Goal: Transaction & Acquisition: Purchase product/service

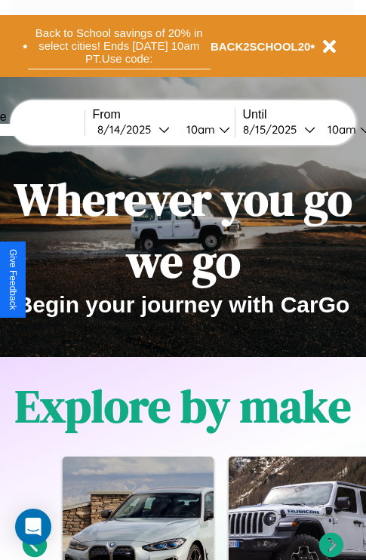
click at [118, 46] on button "Back to School savings of 20% in select cities! Ends 9/1 at 10am PT. Use code:" at bounding box center [119, 46] width 182 height 47
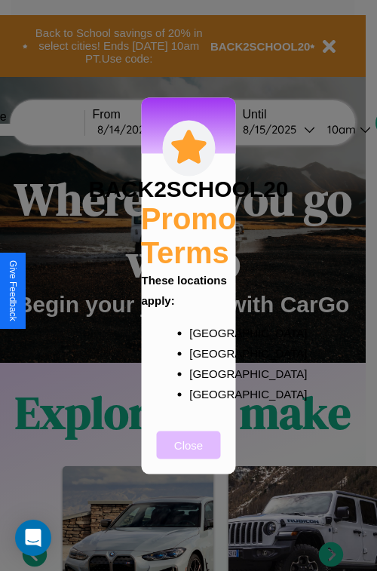
click at [189, 455] on button "Close" at bounding box center [189, 445] width 64 height 28
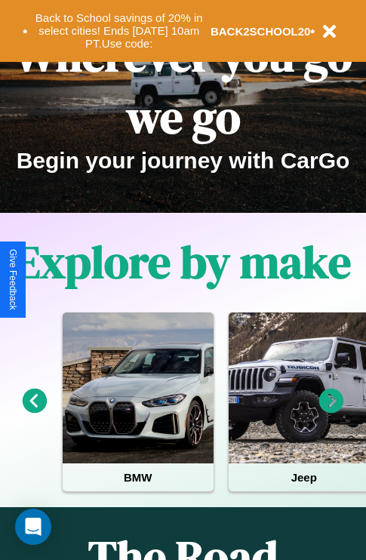
scroll to position [232, 0]
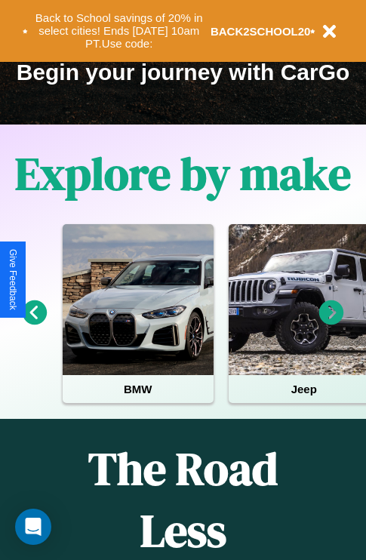
click at [331, 323] on icon at bounding box center [331, 312] width 25 height 25
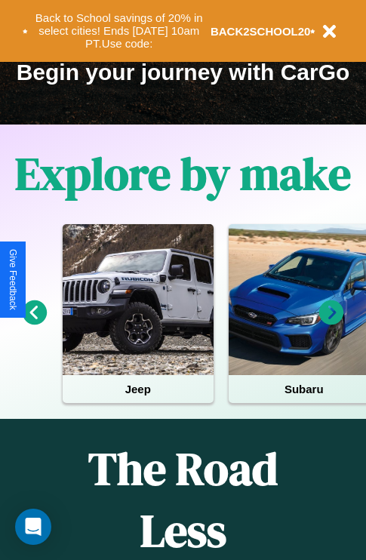
click at [331, 323] on icon at bounding box center [331, 312] width 25 height 25
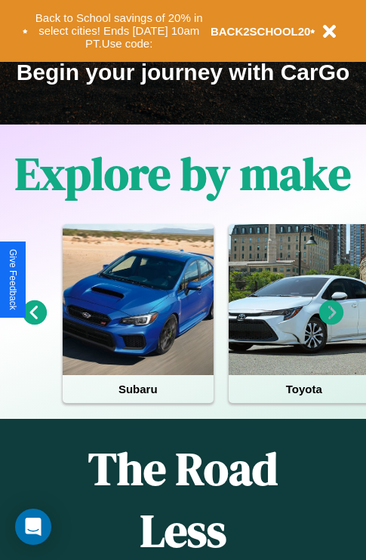
scroll to position [85, 345]
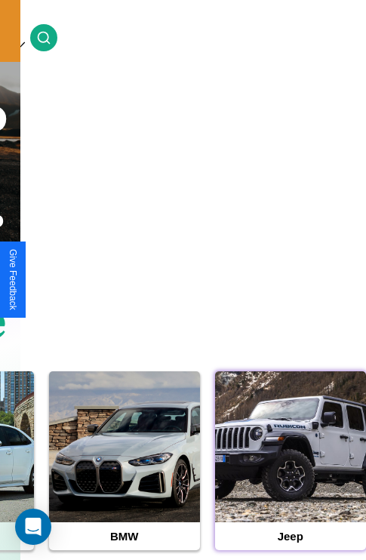
click at [290, 470] on div at bounding box center [290, 446] width 151 height 151
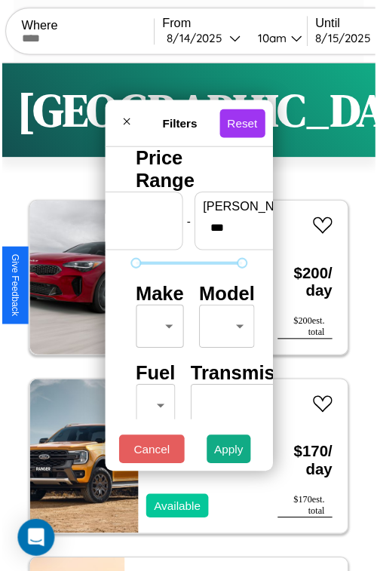
scroll to position [44, 0]
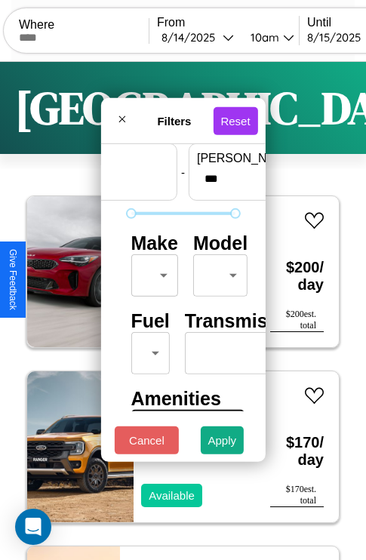
click at [152, 271] on body "CarGo Where From 8 / 14 / 2025 10am Until 8 / 15 / 2025 10am Become a Host Logi…" at bounding box center [183, 311] width 366 height 622
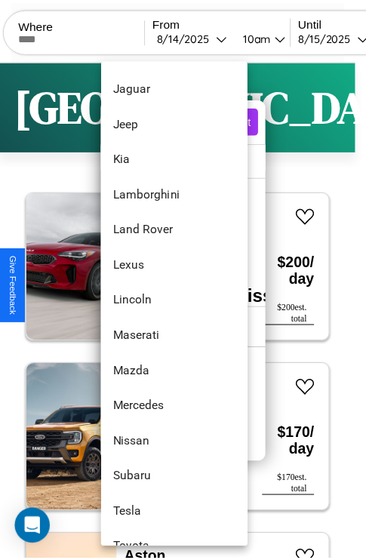
scroll to position [817, 0]
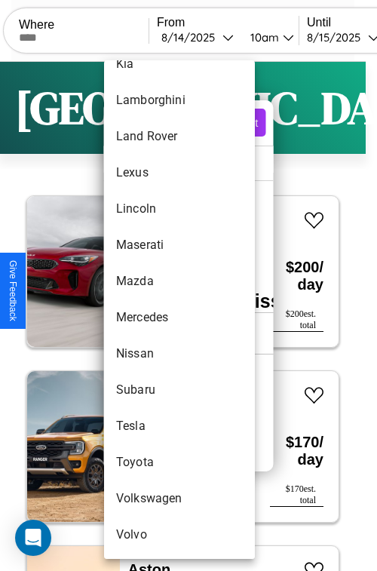
click at [151, 390] on li "Subaru" at bounding box center [179, 390] width 151 height 36
type input "******"
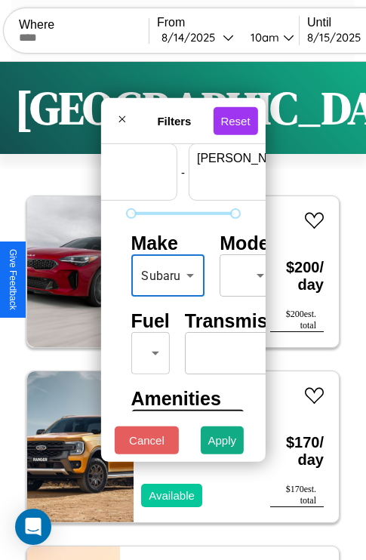
scroll to position [44, 94]
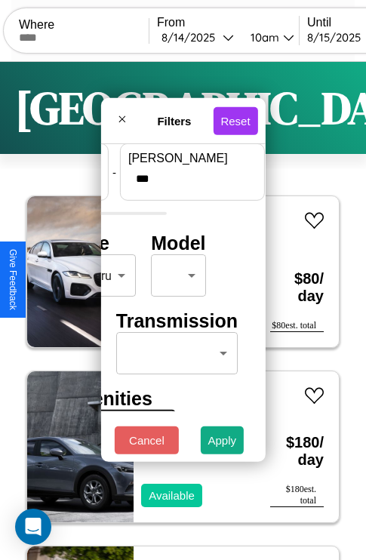
type input "***"
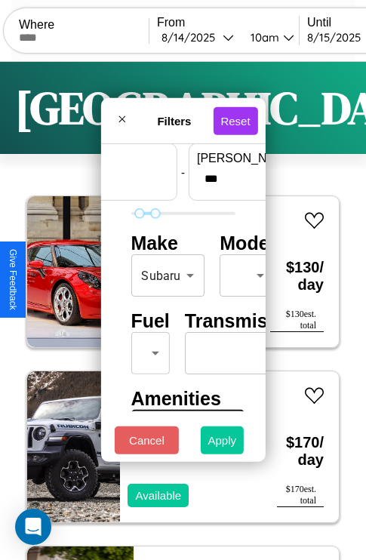
type input "**"
click at [222, 443] on button "Apply" at bounding box center [223, 440] width 44 height 28
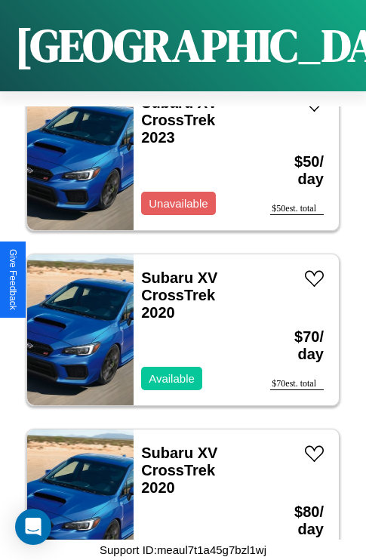
scroll to position [113, 0]
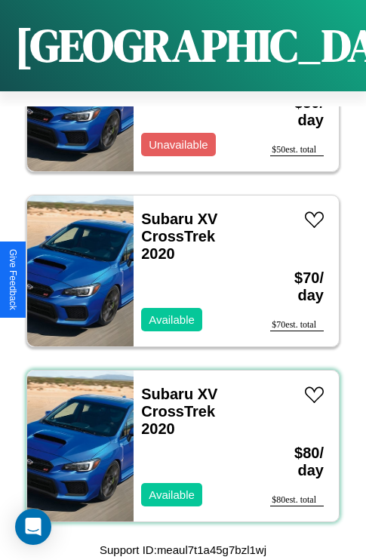
click at [177, 437] on div "Subaru XV CrossTrek 2020 Available" at bounding box center [193, 445] width 121 height 151
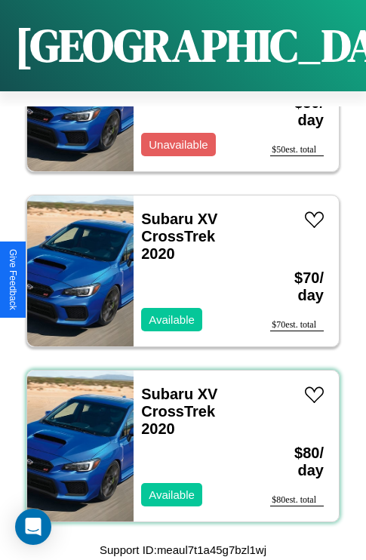
click at [177, 437] on div "Subaru XV CrossTrek 2020 Available" at bounding box center [193, 445] width 121 height 151
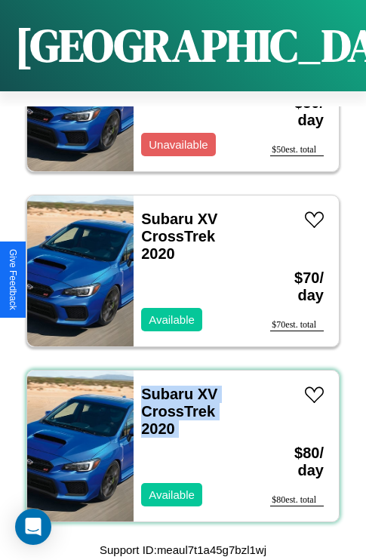
click at [177, 437] on div "Subaru XV CrossTrek 2020 Available" at bounding box center [193, 445] width 121 height 151
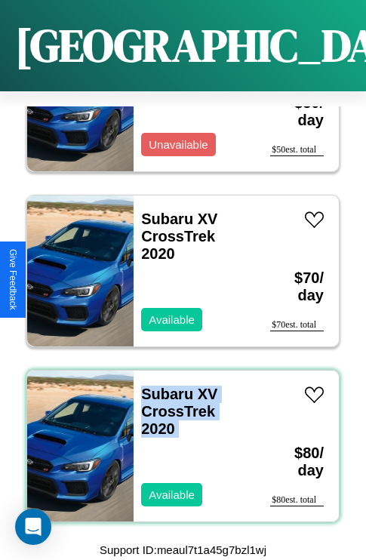
click at [177, 437] on div "Subaru XV CrossTrek 2020 Available" at bounding box center [193, 445] width 121 height 151
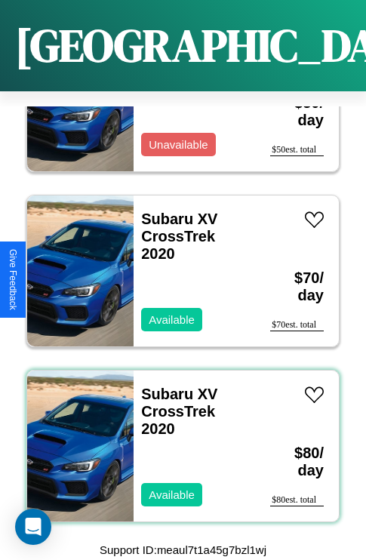
click at [177, 437] on div "Subaru XV CrossTrek 2020 Available" at bounding box center [193, 445] width 121 height 151
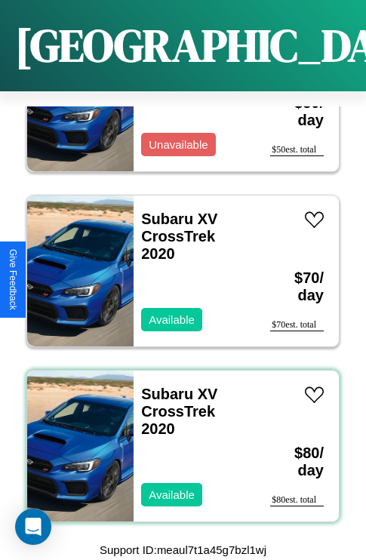
click at [177, 437] on div "Subaru XV CrossTrek 2020 Available" at bounding box center [193, 445] width 121 height 151
click at [162, 385] on link "Subaru XV CrossTrek 2020" at bounding box center [179, 410] width 76 height 51
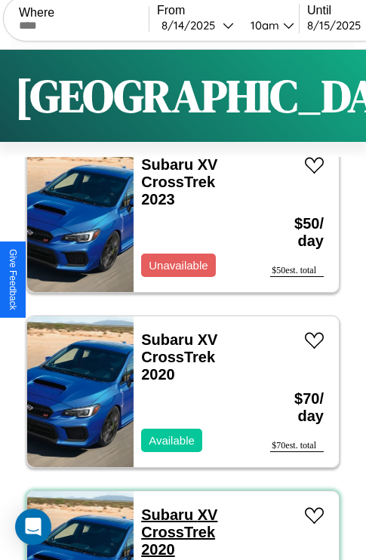
scroll to position [0, 0]
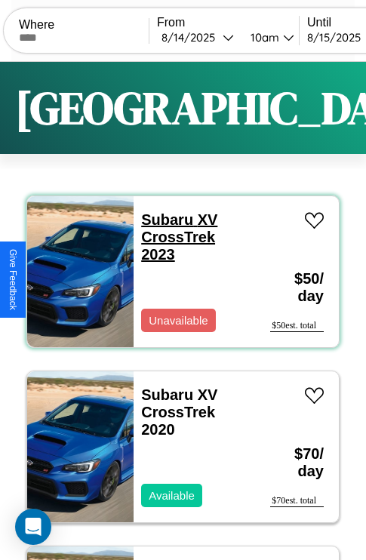
click at [162, 219] on link "Subaru XV CrossTrek 2023" at bounding box center [179, 236] width 76 height 51
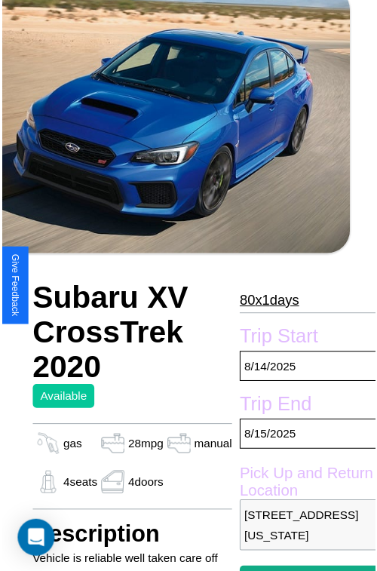
scroll to position [153, 51]
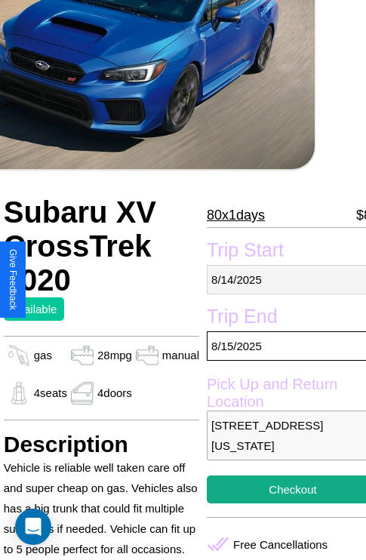
click at [280, 279] on p "[DATE]" at bounding box center [293, 279] width 172 height 29
select select "*"
select select "****"
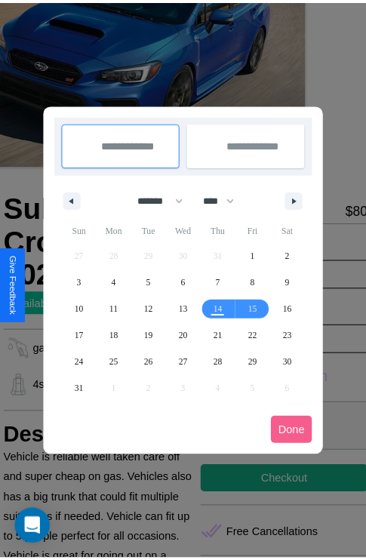
scroll to position [0, 51]
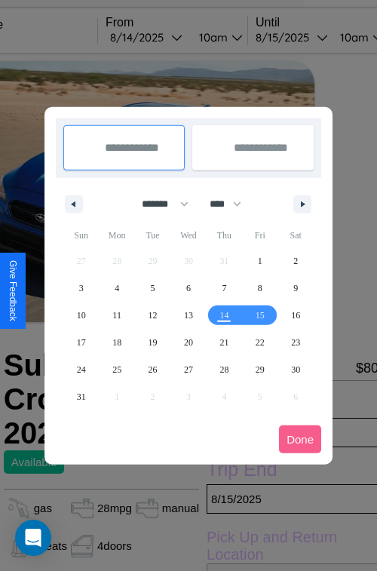
click at [167, 37] on div at bounding box center [188, 285] width 377 height 571
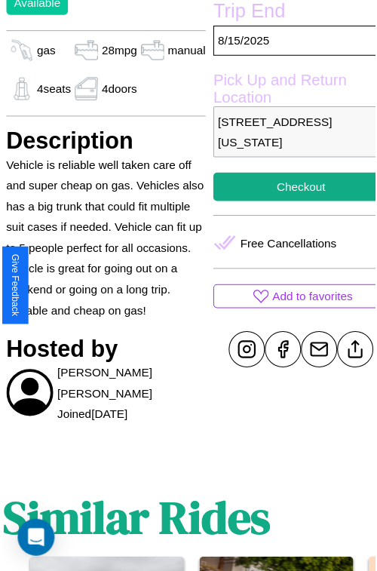
scroll to position [470, 51]
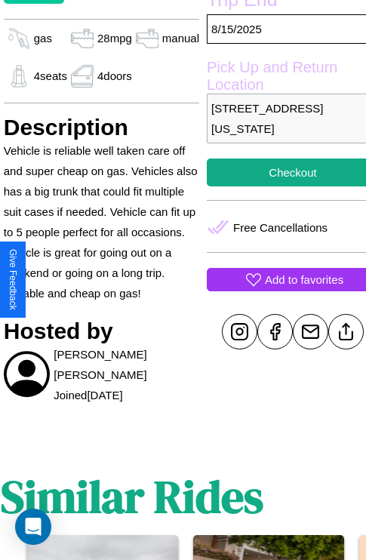
click at [280, 279] on p "Add to favorites" at bounding box center [304, 279] width 78 height 20
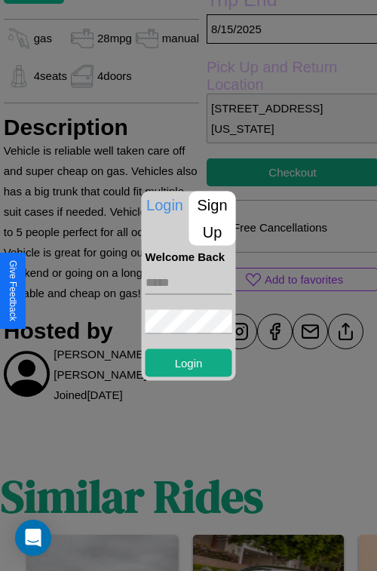
click at [212, 218] on p "Sign Up" at bounding box center [212, 218] width 47 height 54
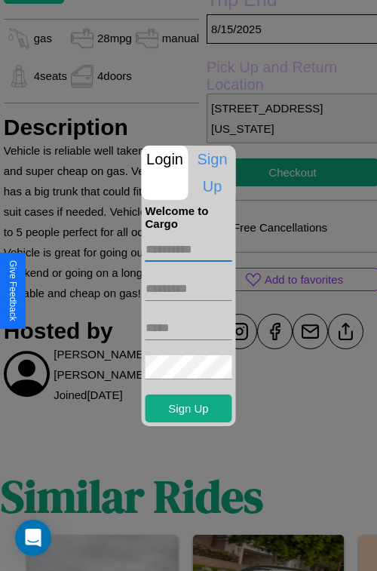
click at [189, 249] on input "text" at bounding box center [189, 250] width 87 height 24
type input "******"
click at [189, 288] on input "text" at bounding box center [189, 289] width 87 height 24
type input "*****"
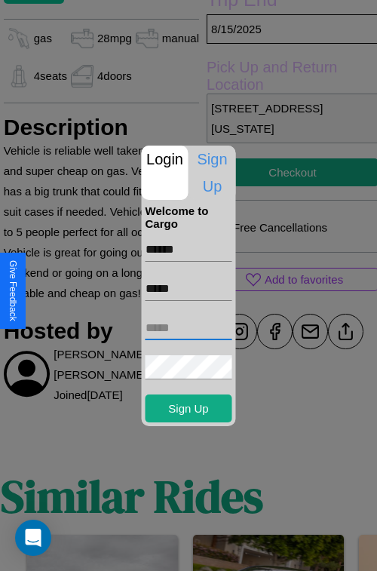
click at [189, 327] on input "text" at bounding box center [189, 328] width 87 height 24
type input "**********"
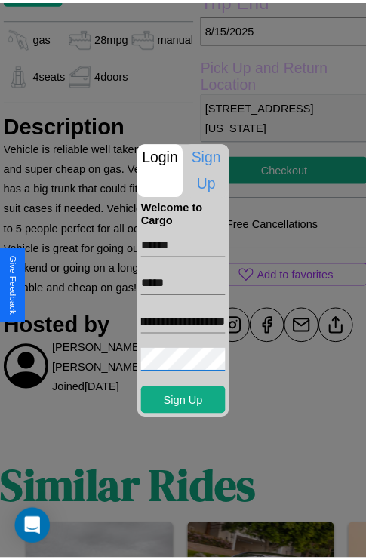
scroll to position [0, 0]
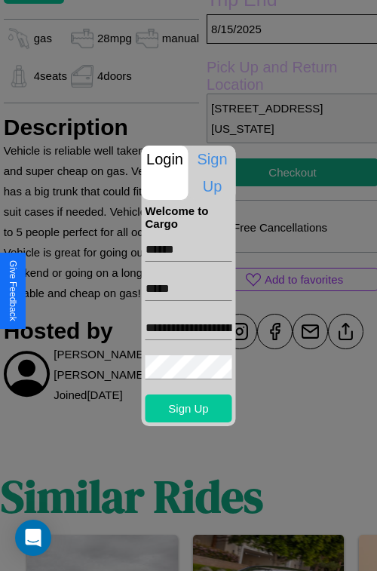
click at [189, 408] on button "Sign Up" at bounding box center [189, 408] width 87 height 28
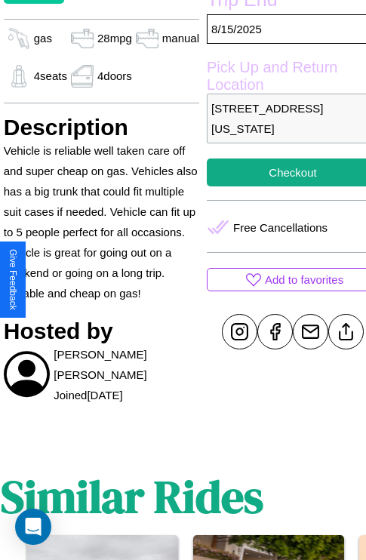
scroll to position [470, 51]
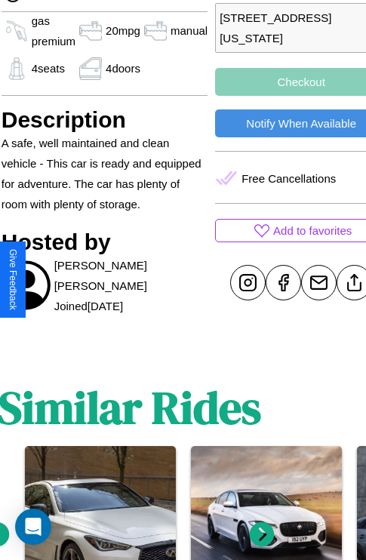
scroll to position [563, 54]
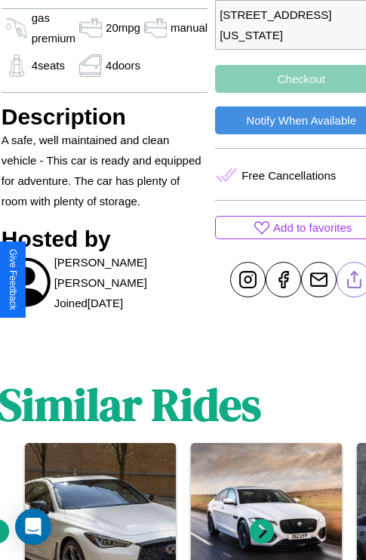
click at [354, 279] on line at bounding box center [354, 276] width 0 height 11
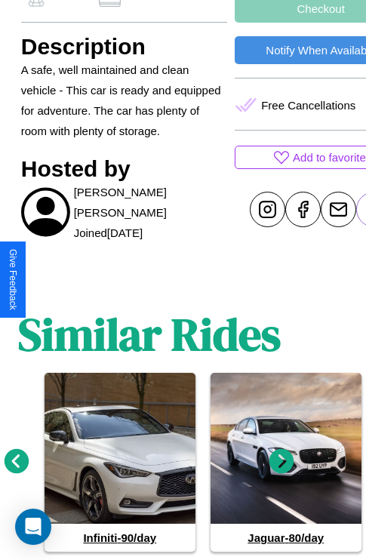
scroll to position [675, 23]
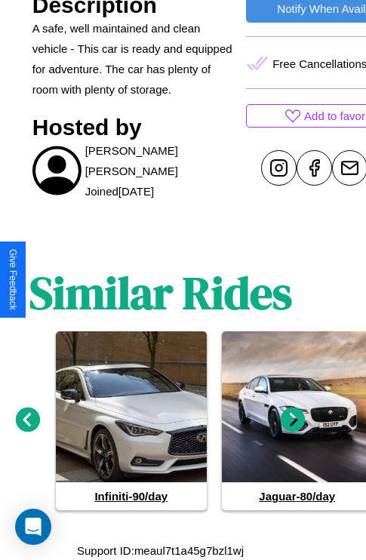
click at [293, 419] on icon at bounding box center [293, 419] width 25 height 25
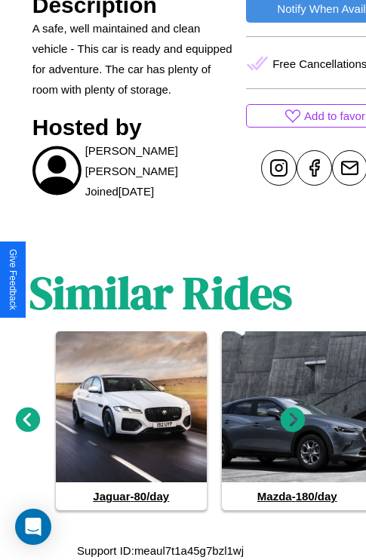
click at [27, 419] on icon at bounding box center [28, 419] width 25 height 25
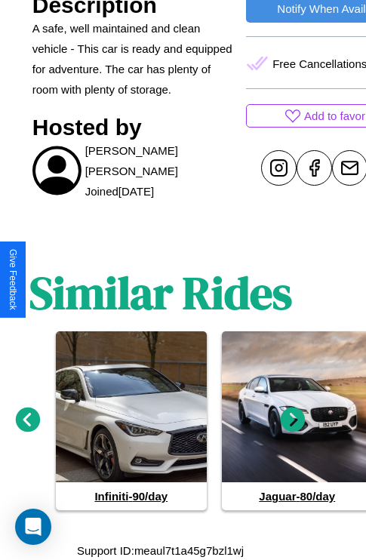
click at [27, 419] on icon at bounding box center [28, 419] width 25 height 25
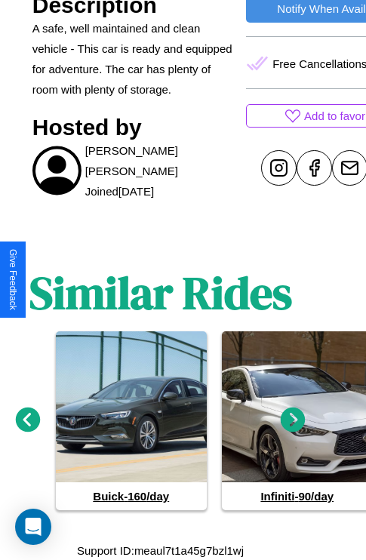
click at [293, 419] on icon at bounding box center [293, 419] width 25 height 25
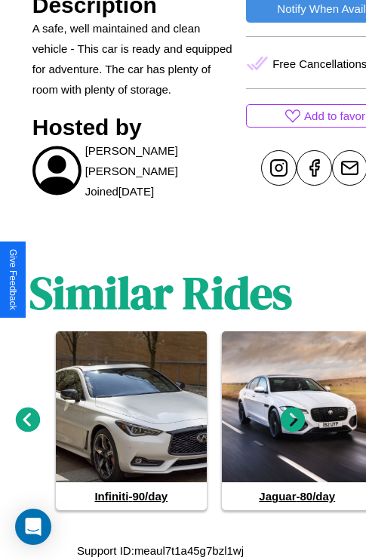
click at [293, 419] on icon at bounding box center [293, 419] width 25 height 25
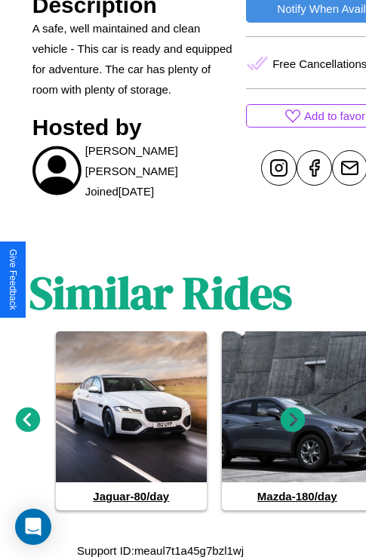
scroll to position [363, 69]
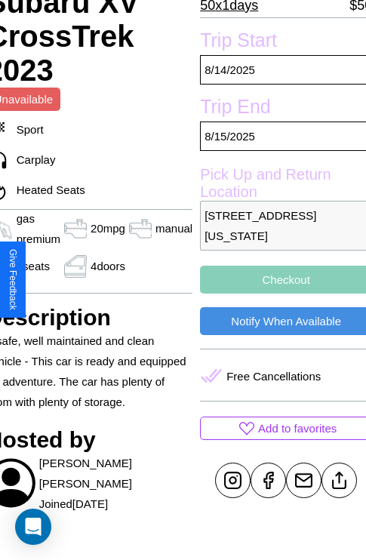
click at [279, 279] on button "Checkout" at bounding box center [286, 279] width 172 height 28
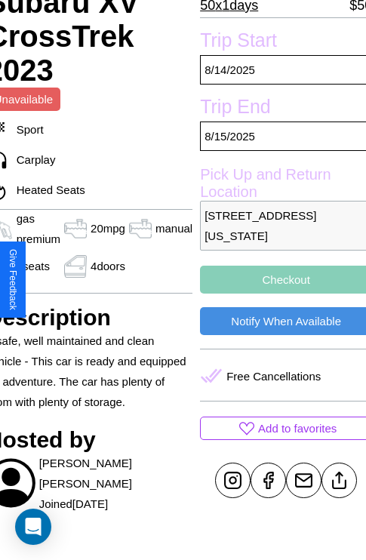
click at [279, 279] on button "Checkout" at bounding box center [286, 279] width 172 height 28
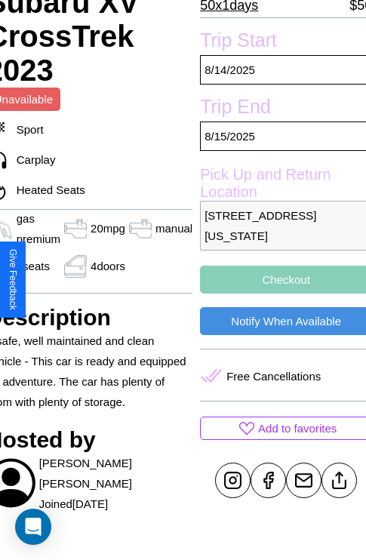
click at [279, 279] on button "Checkout" at bounding box center [286, 279] width 172 height 28
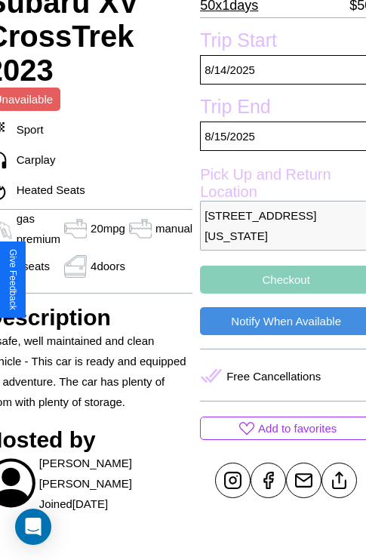
click at [279, 279] on button "Checkout" at bounding box center [286, 279] width 172 height 28
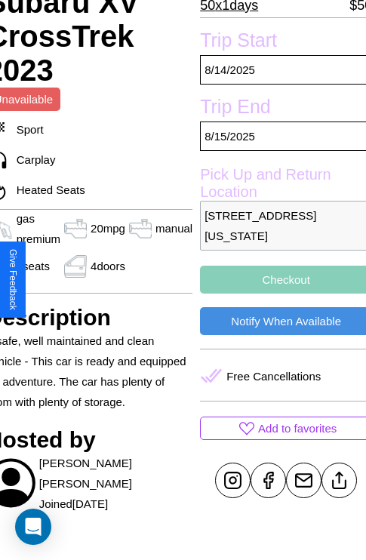
click at [279, 279] on button "Checkout" at bounding box center [286, 279] width 172 height 28
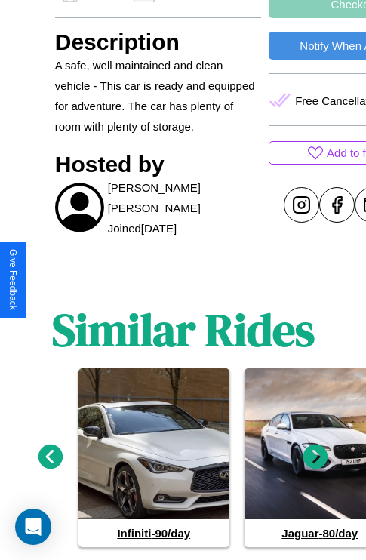
scroll to position [675, 0]
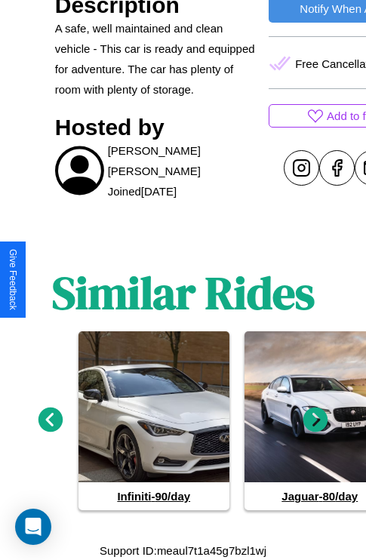
click at [50, 419] on icon at bounding box center [50, 419] width 25 height 25
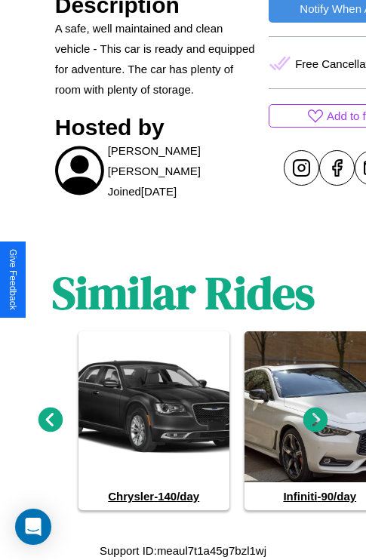
click at [50, 419] on icon at bounding box center [50, 419] width 25 height 25
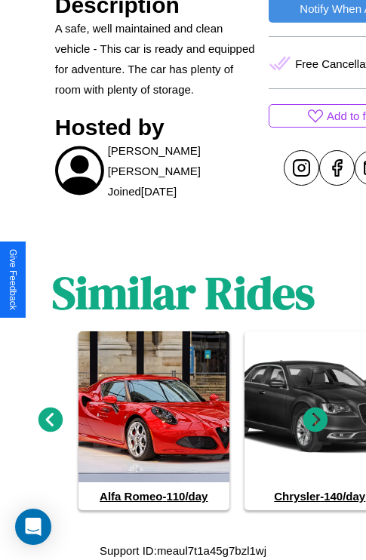
click at [50, 419] on icon at bounding box center [50, 419] width 25 height 25
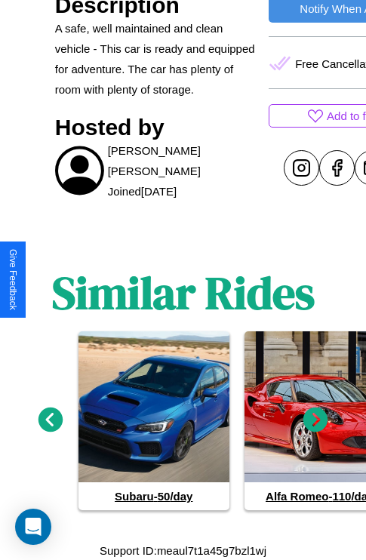
click at [315, 419] on icon at bounding box center [315, 419] width 25 height 25
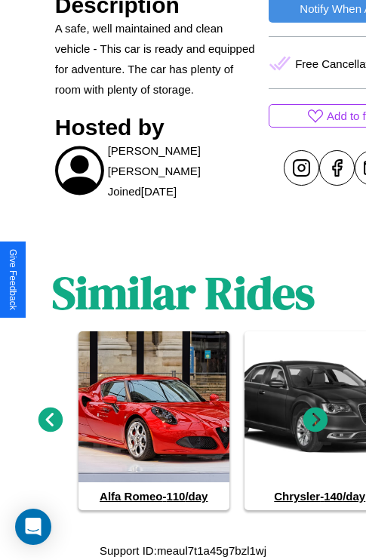
click at [315, 419] on icon at bounding box center [315, 419] width 25 height 25
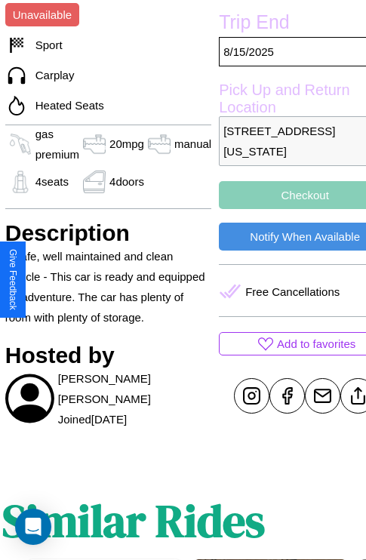
scroll to position [363, 69]
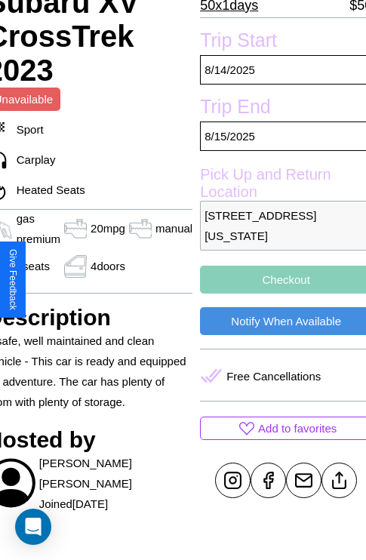
click at [279, 279] on button "Checkout" at bounding box center [286, 279] width 172 height 28
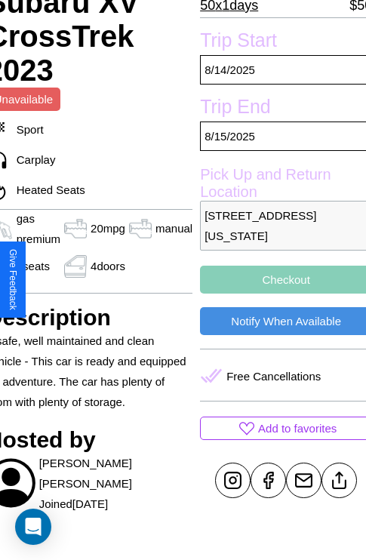
click at [279, 279] on button "Checkout" at bounding box center [286, 279] width 172 height 28
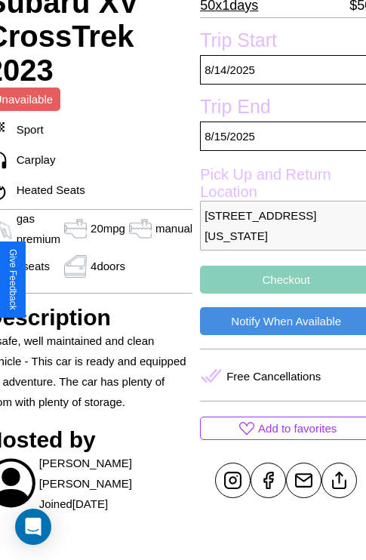
click at [279, 279] on button "Checkout" at bounding box center [286, 279] width 172 height 28
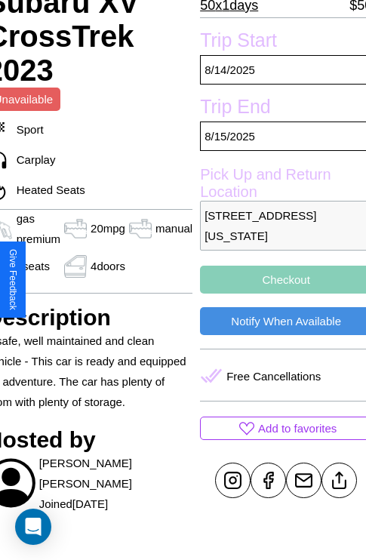
click at [279, 279] on button "Checkout" at bounding box center [286, 279] width 172 height 28
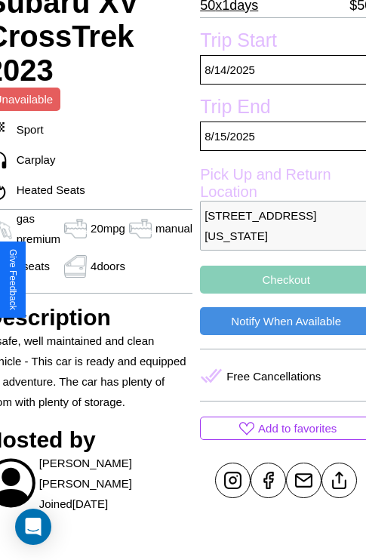
click at [279, 279] on button "Checkout" at bounding box center [286, 279] width 172 height 28
